Goal: Task Accomplishment & Management: Complete application form

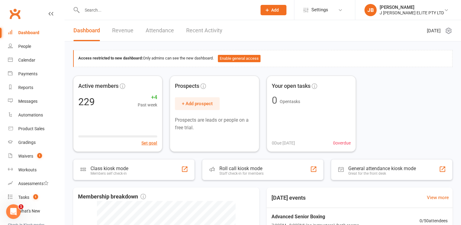
click at [103, 8] on input "text" at bounding box center [166, 10] width 172 height 9
paste input "[EMAIL_ADDRESS][DOMAIN_NAME]"
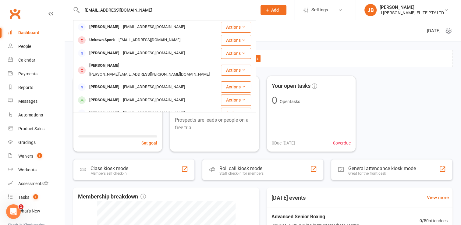
click at [145, 9] on input "[EMAIL_ADDRESS][DOMAIN_NAME]" at bounding box center [166, 10] width 172 height 9
type input "a"
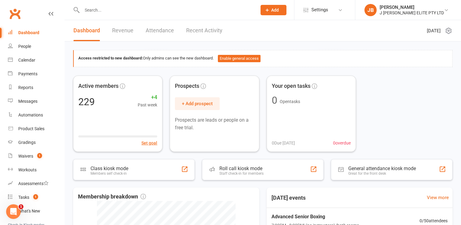
paste input "[EMAIL_ADDRESS][DOMAIN_NAME]"
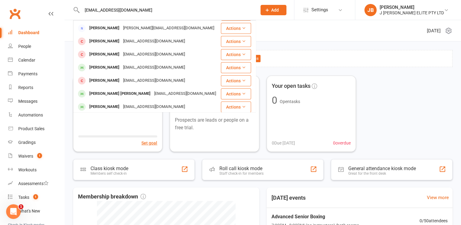
scroll to position [170, 0]
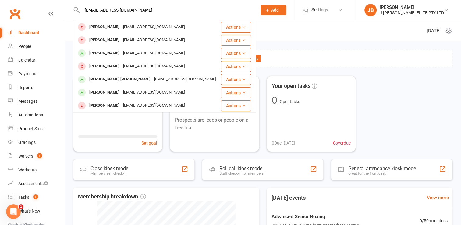
type input "[EMAIL_ADDRESS][DOMAIN_NAME]"
drag, startPoint x: 130, startPoint y: 10, endPoint x: 73, endPoint y: 14, distance: 57.6
click at [73, 14] on react-component "[EMAIL_ADDRESS][DOMAIN_NAME] Rod Bone [EMAIL_ADDRESS][DOMAIN_NAME] Actions Cayd…" at bounding box center [126, 10] width 252 height 20
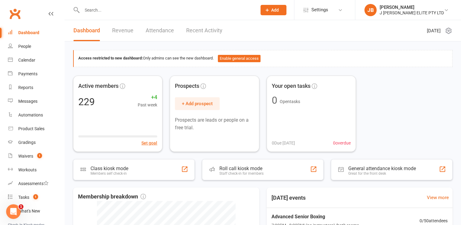
click at [98, 11] on input "text" at bounding box center [166, 10] width 172 height 9
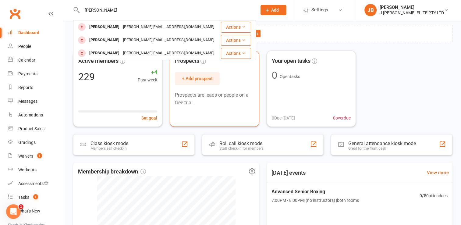
scroll to position [0, 0]
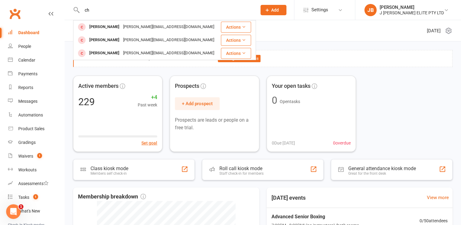
type input "c"
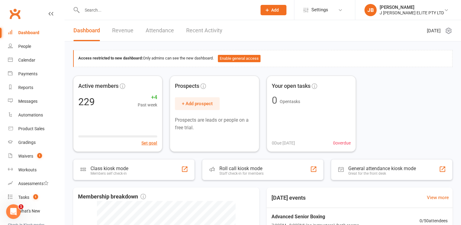
paste input "[PERSON_NAME]"
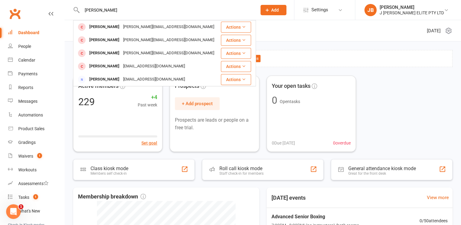
type input "[PERSON_NAME]"
click at [279, 9] on span "Add" at bounding box center [275, 10] width 8 height 5
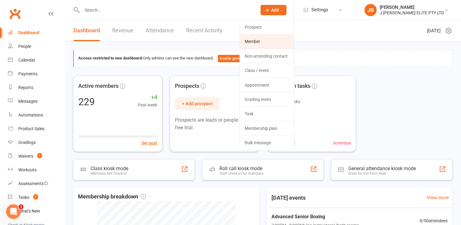
click at [267, 44] on link "Member" at bounding box center [267, 41] width 54 height 14
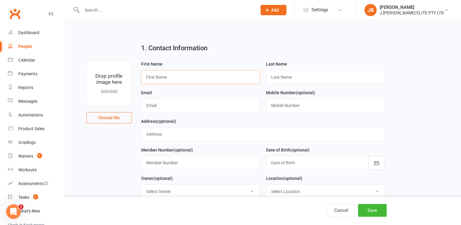
click at [158, 75] on input "text" at bounding box center [200, 77] width 119 height 14
paste input "[PERSON_NAME]"
type input "[PERSON_NAME]"
click at [281, 77] on input "text" at bounding box center [325, 77] width 119 height 14
paste input "[PERSON_NAME]"
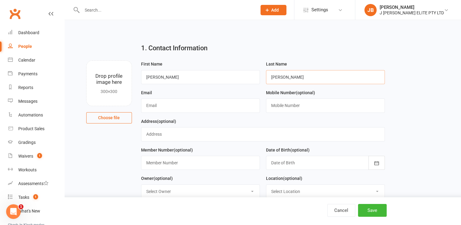
click at [281, 75] on input "[PERSON_NAME]" at bounding box center [325, 77] width 119 height 14
click at [272, 76] on input "Caunt" at bounding box center [325, 77] width 119 height 14
type input "Caunt"
click at [177, 76] on input "[PERSON_NAME]" at bounding box center [200, 77] width 119 height 14
type input "[PERSON_NAME]"
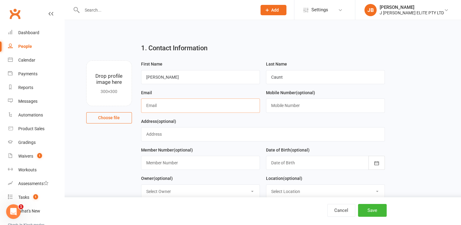
click at [167, 106] on input "text" at bounding box center [200, 105] width 119 height 14
click at [344, 211] on button "Cancel" at bounding box center [341, 210] width 28 height 13
select select "100"
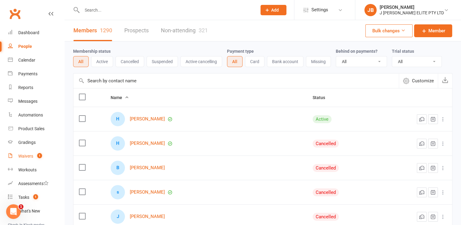
click at [26, 157] on div "Waivers" at bounding box center [25, 155] width 15 height 5
